Goal: Task Accomplishment & Management: Manage account settings

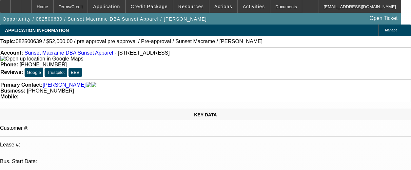
select select "0"
select select "2"
select select "0"
select select "2"
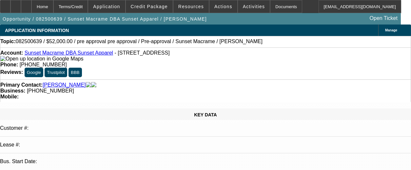
select select "0"
select select "2"
select select "0"
select select "1"
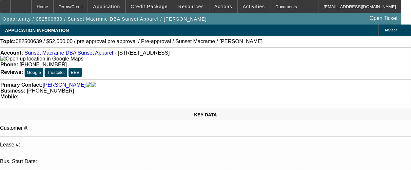
select select "2"
select select "6"
select select "1"
select select "2"
select select "6"
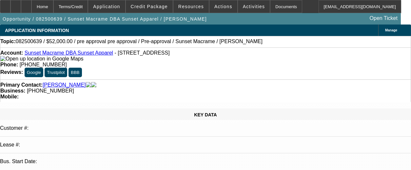
select select "1"
select select "2"
select select "6"
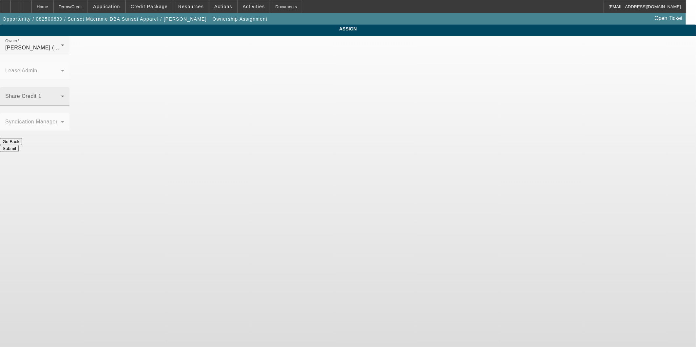
click at [41, 93] on mat-label "Share Credit 1" at bounding box center [23, 96] width 36 height 6
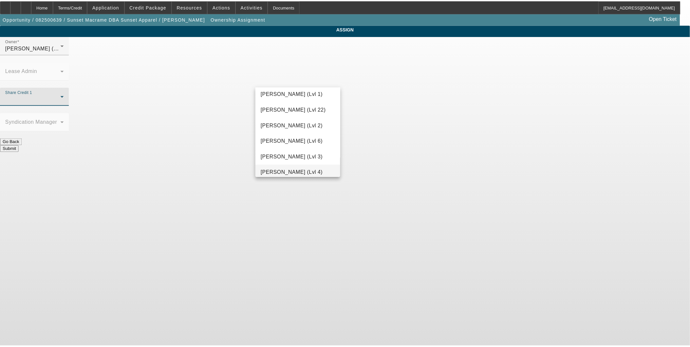
scroll to position [874, 0]
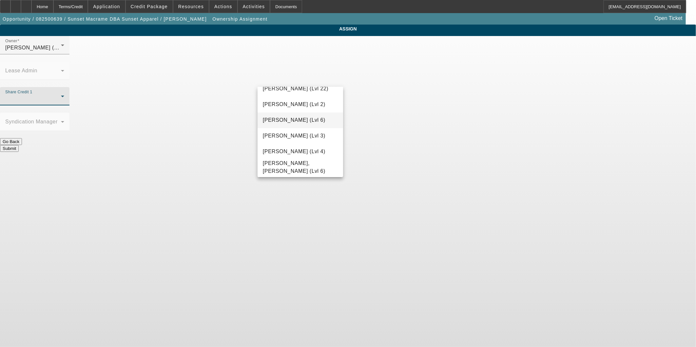
click at [289, 120] on span "[PERSON_NAME] (Lvl 6)" at bounding box center [294, 120] width 63 height 8
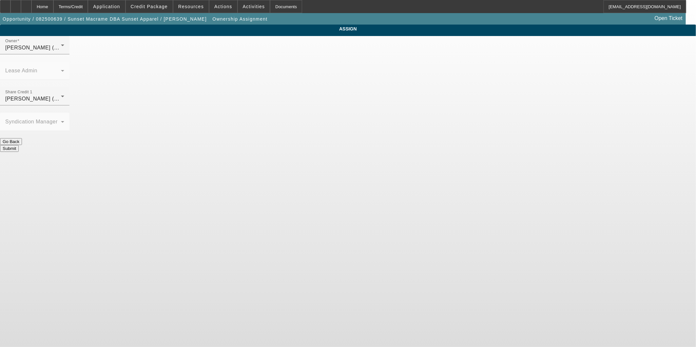
click at [19, 145] on button "Submit" at bounding box center [9, 148] width 19 height 7
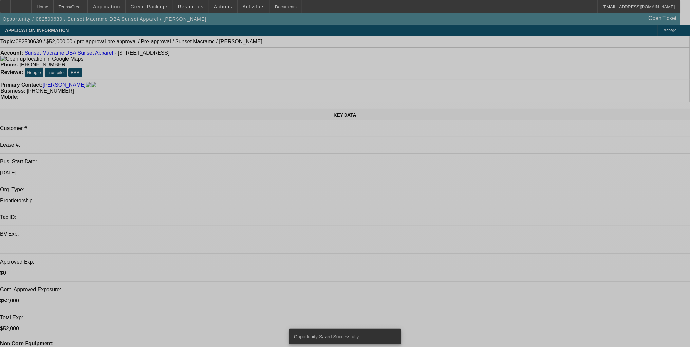
select select "0"
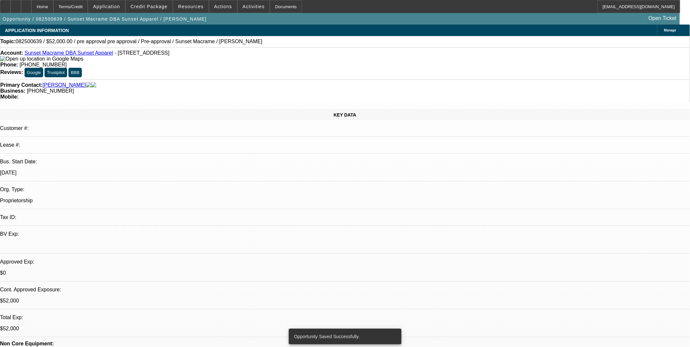
select select "2"
select select "0"
select select "6"
select select "0"
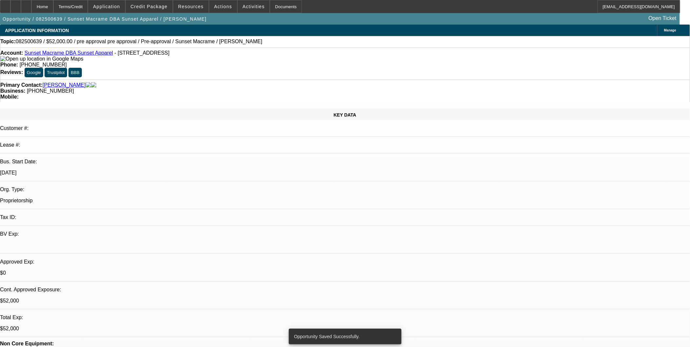
select select "2"
select select "0"
select select "6"
select select "0"
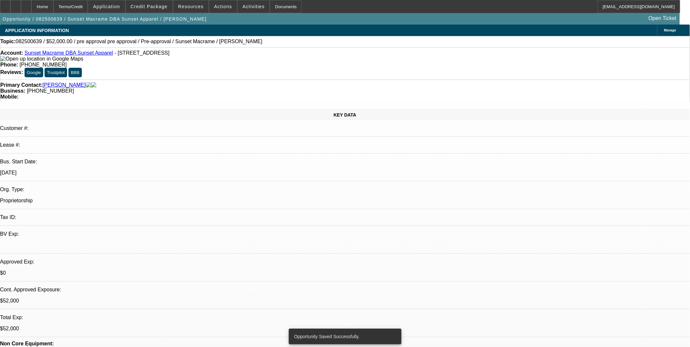
select select "2"
select select "0"
select select "6"
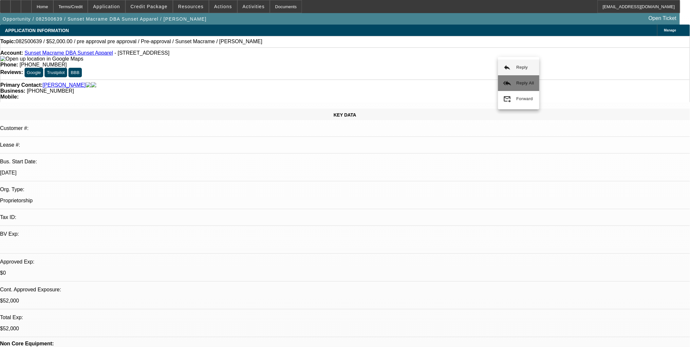
click at [517, 79] on span "Reply All" at bounding box center [526, 83] width 18 height 8
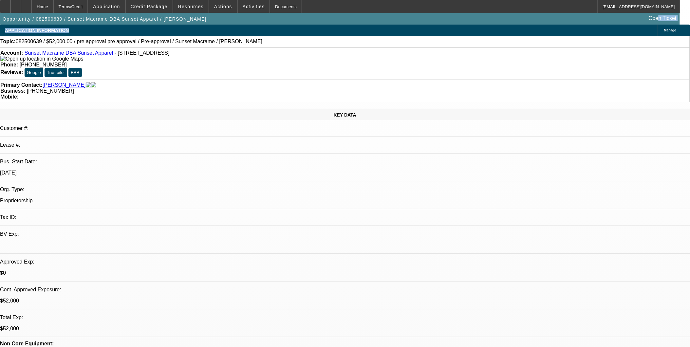
drag, startPoint x: 184, startPoint y: 31, endPoint x: 294, endPoint y: 22, distance: 109.5
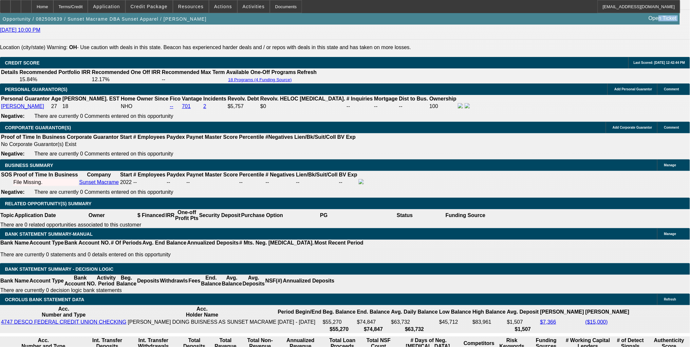
scroll to position [946, 0]
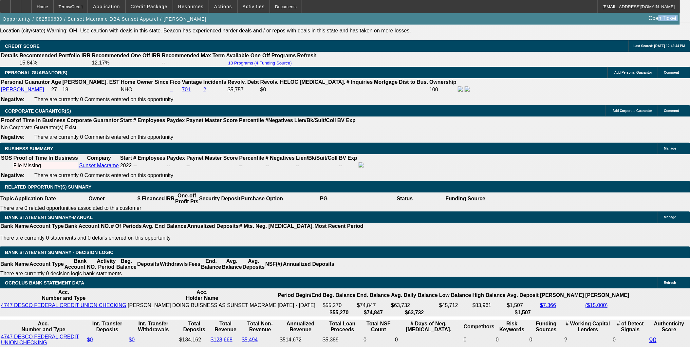
drag, startPoint x: 520, startPoint y: 76, endPoint x: 518, endPoint y: 71, distance: 5.3
